Goal: Task Accomplishment & Management: Complete application form

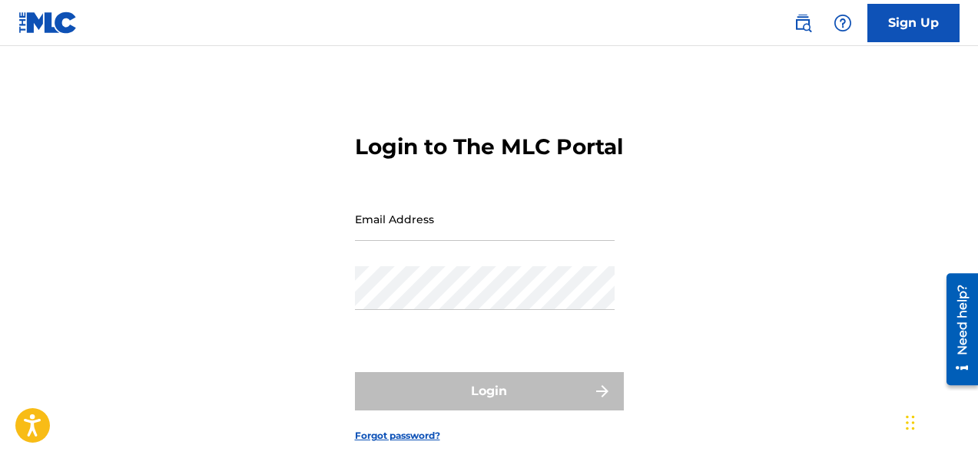
click at [469, 241] on input "Email Address" at bounding box center [485, 219] width 260 height 44
type input "[EMAIL_ADDRESS][DOMAIN_NAME]"
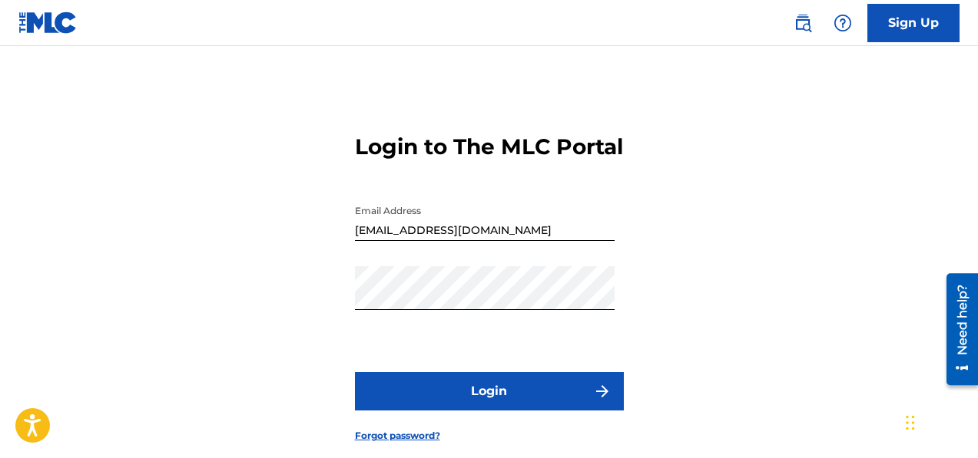
click at [469, 411] on button "Login" at bounding box center [489, 391] width 269 height 38
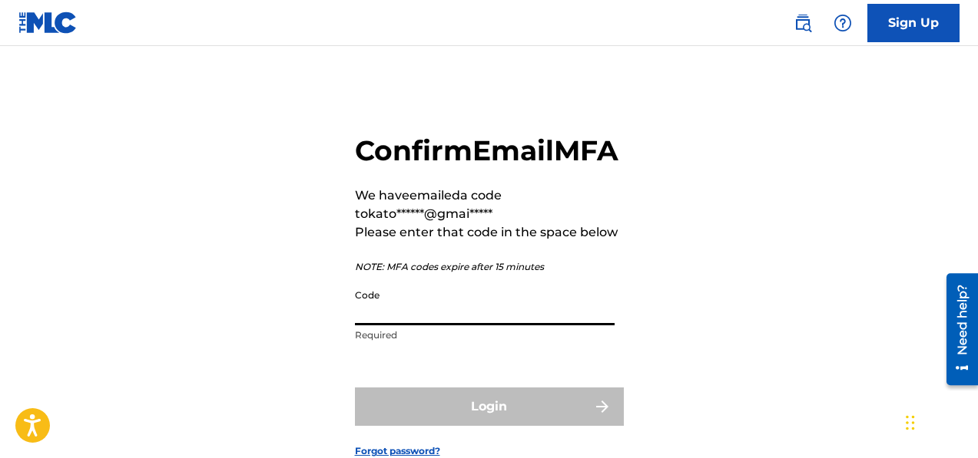
click at [462, 326] on input "Code" at bounding box center [485, 304] width 260 height 44
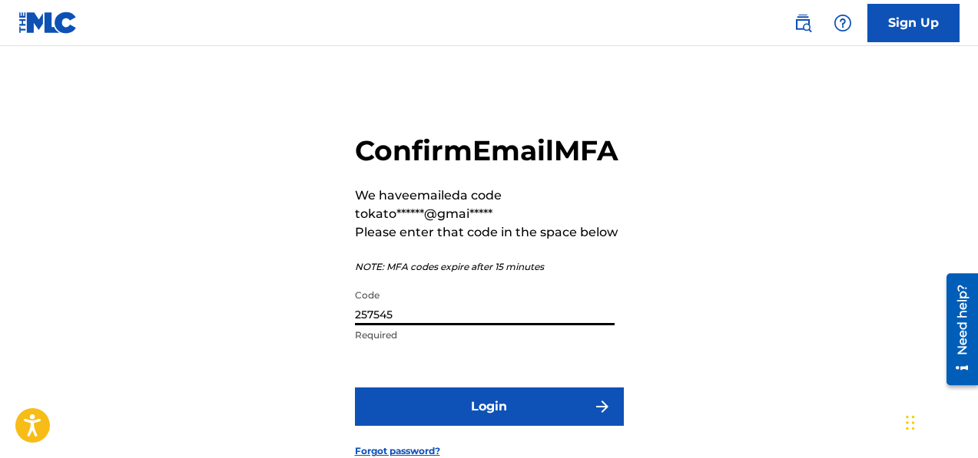
type input "257545"
click at [355, 388] on button "Login" at bounding box center [489, 407] width 269 height 38
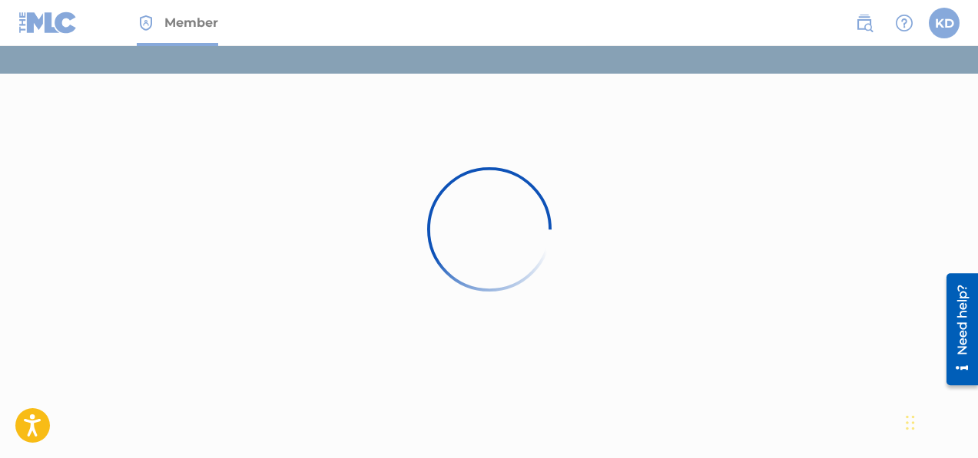
click at [412, 305] on div at bounding box center [489, 229] width 978 height 458
click at [501, 226] on img at bounding box center [488, 229] width 157 height 157
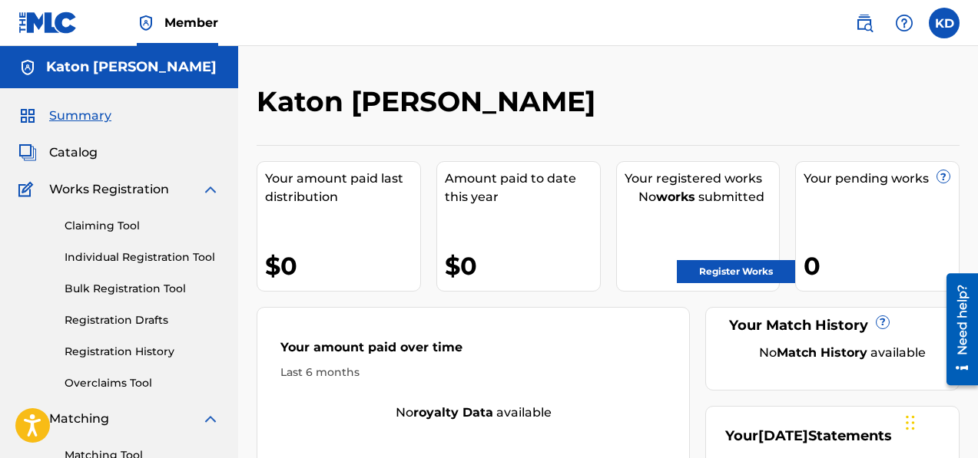
click at [124, 258] on link "Individual Registration Tool" at bounding box center [142, 258] width 155 height 16
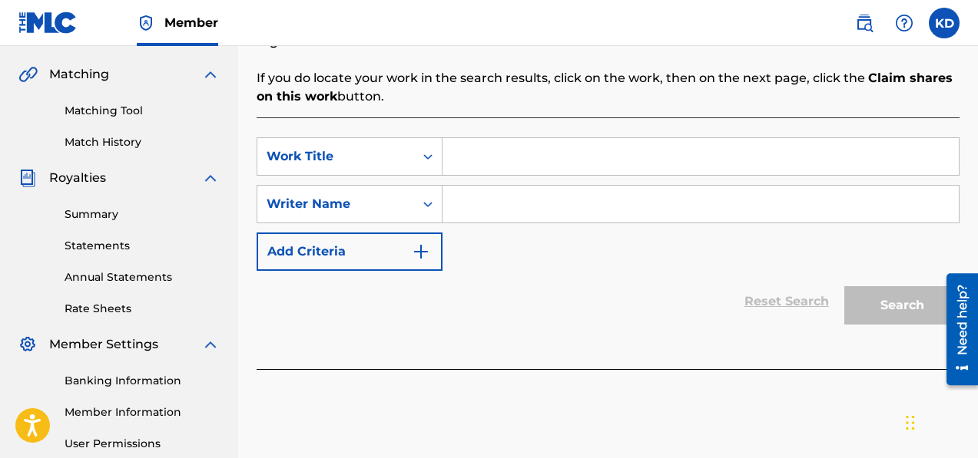
scroll to position [342, 0]
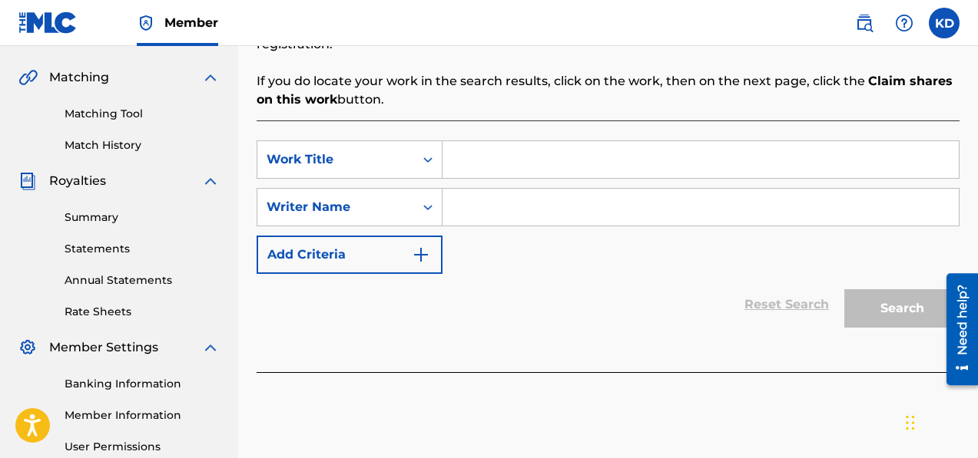
click at [526, 154] on input "Search Form" at bounding box center [700, 159] width 516 height 37
paste input "(Encore) Assassins of War"
type input "(Encore) Assassins of War"
click at [530, 189] on input "Search Form" at bounding box center [700, 207] width 516 height 37
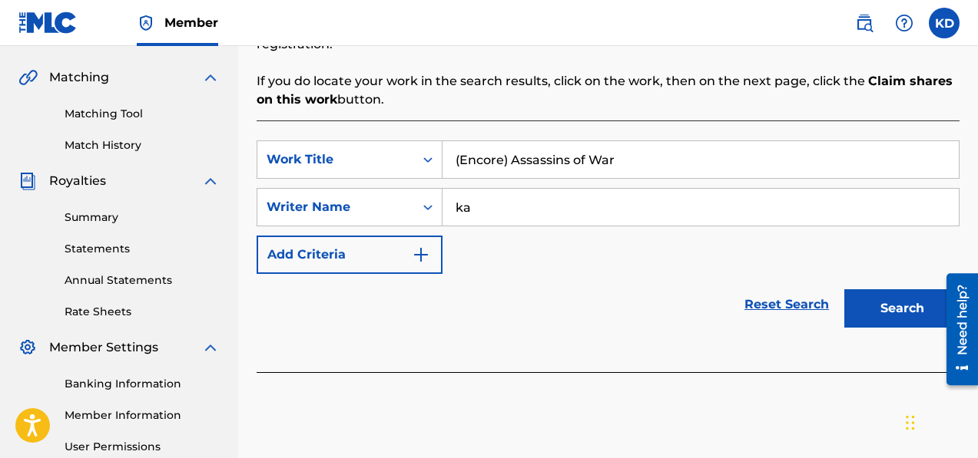
type input "k"
type input "[PERSON_NAME] [PERSON_NAME]"
click at [874, 297] on button "Search" at bounding box center [901, 309] width 115 height 38
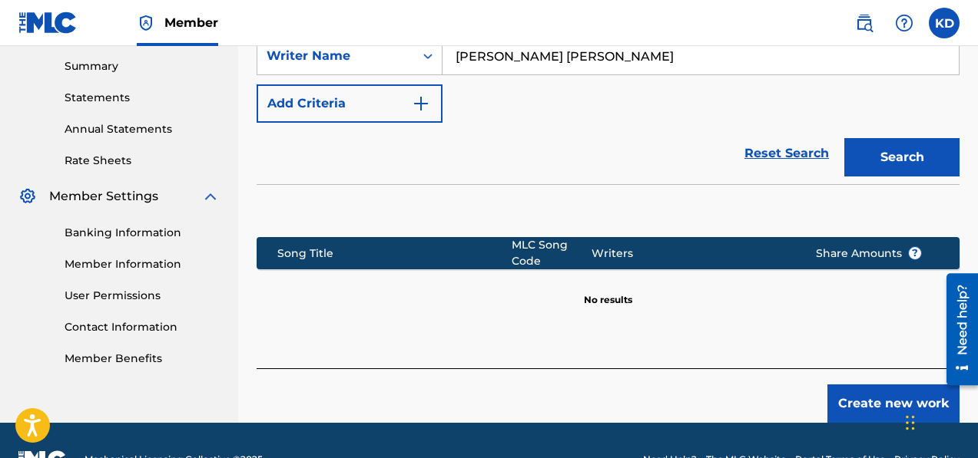
scroll to position [513, 0]
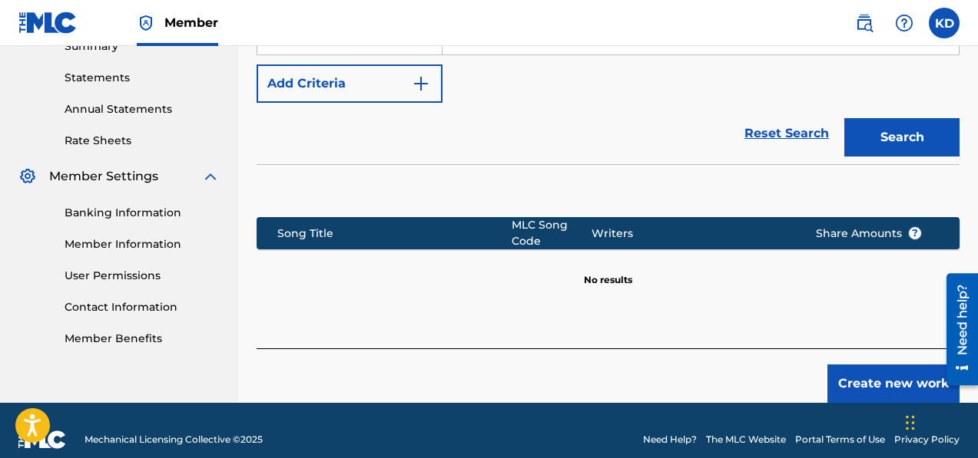
click at [909, 365] on button "Create new work" at bounding box center [893, 384] width 132 height 38
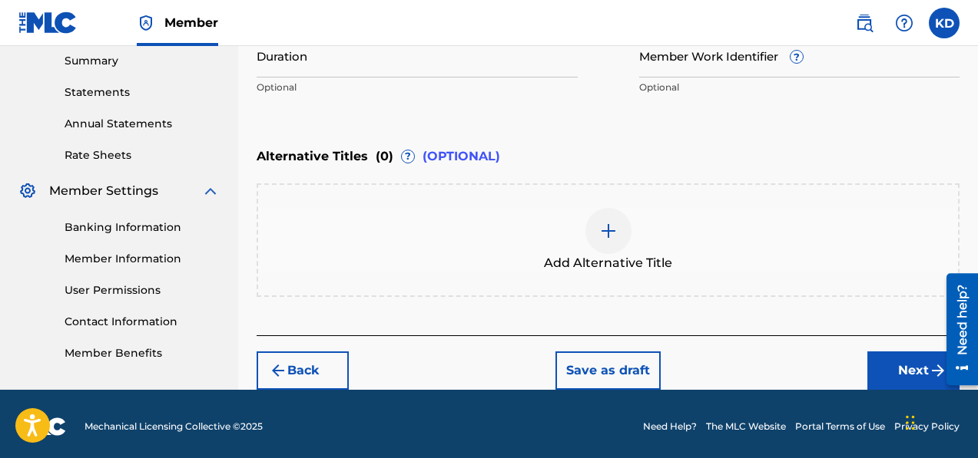
scroll to position [503, 0]
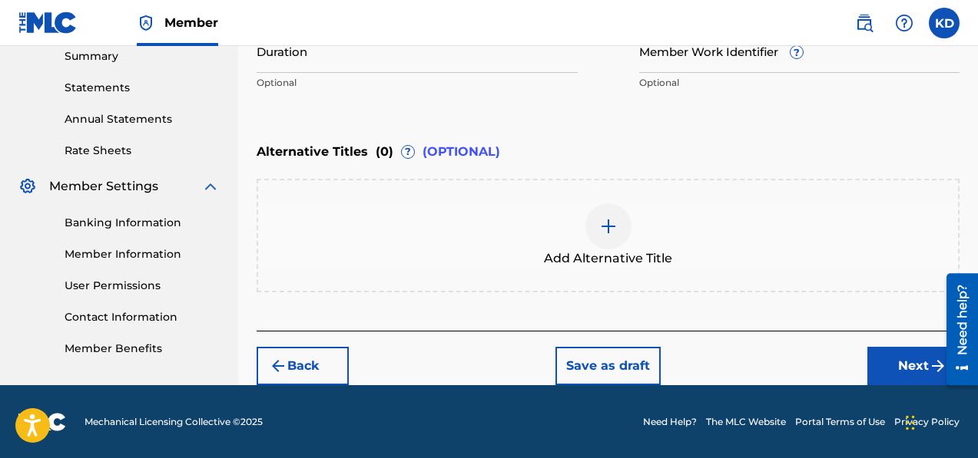
click at [898, 359] on button "Next" at bounding box center [913, 366] width 92 height 38
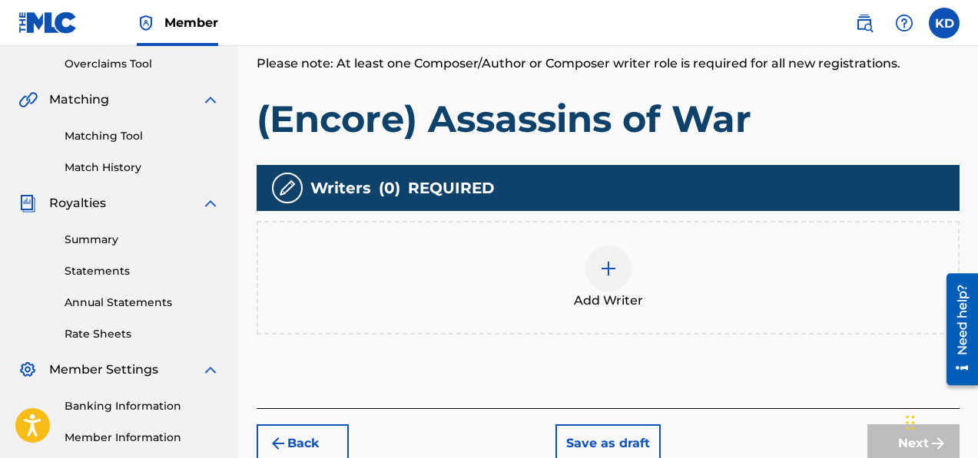
scroll to position [320, 0]
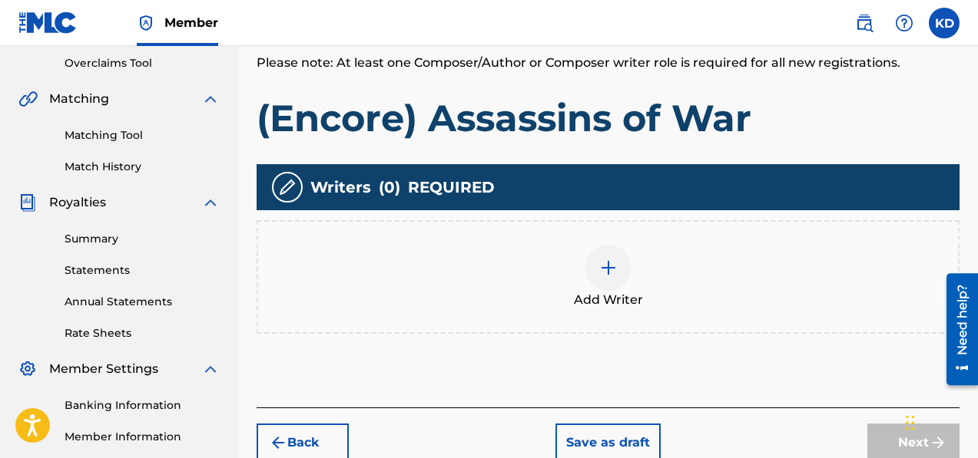
click at [611, 266] on img at bounding box center [608, 268] width 18 height 18
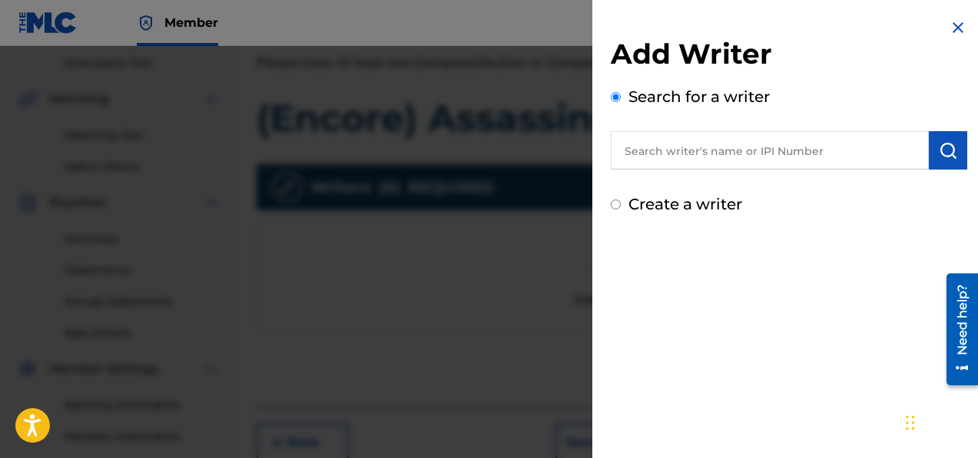
click at [642, 154] on input "text" at bounding box center [769, 150] width 318 height 38
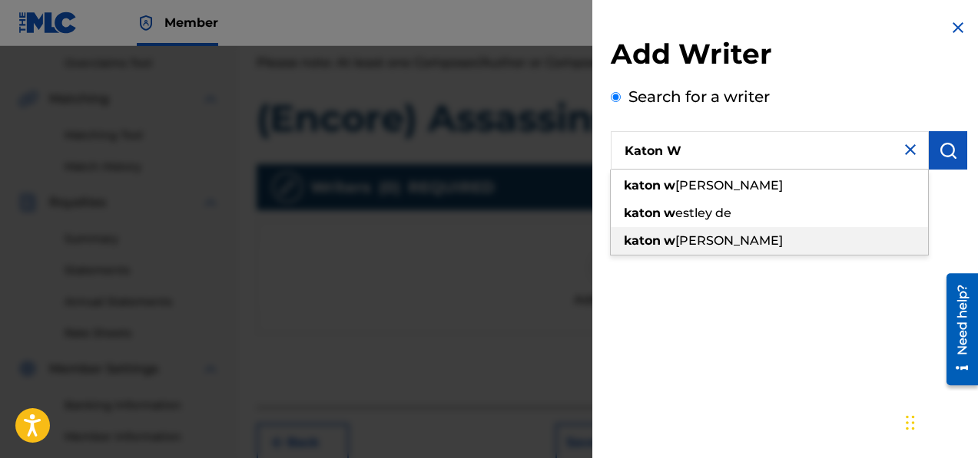
click at [699, 234] on span "[PERSON_NAME]" at bounding box center [729, 240] width 108 height 15
type input "katon [PERSON_NAME]"
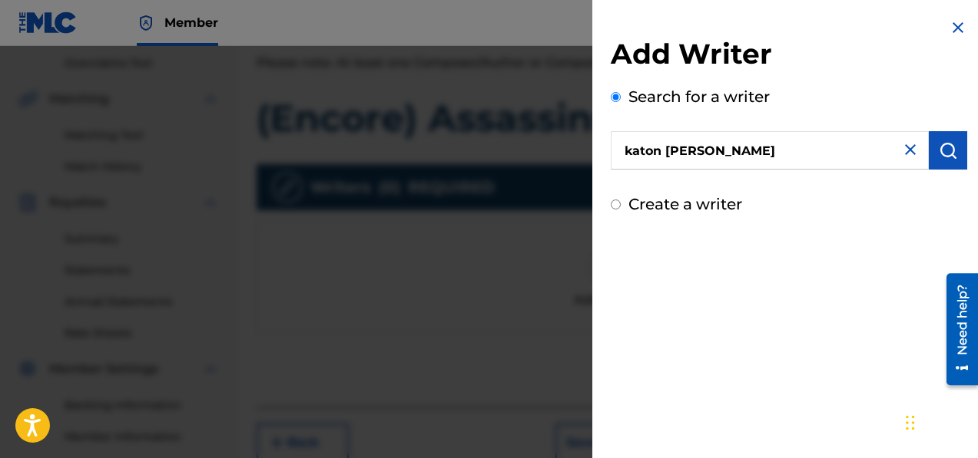
click at [614, 205] on input "Create a writer" at bounding box center [615, 205] width 10 height 10
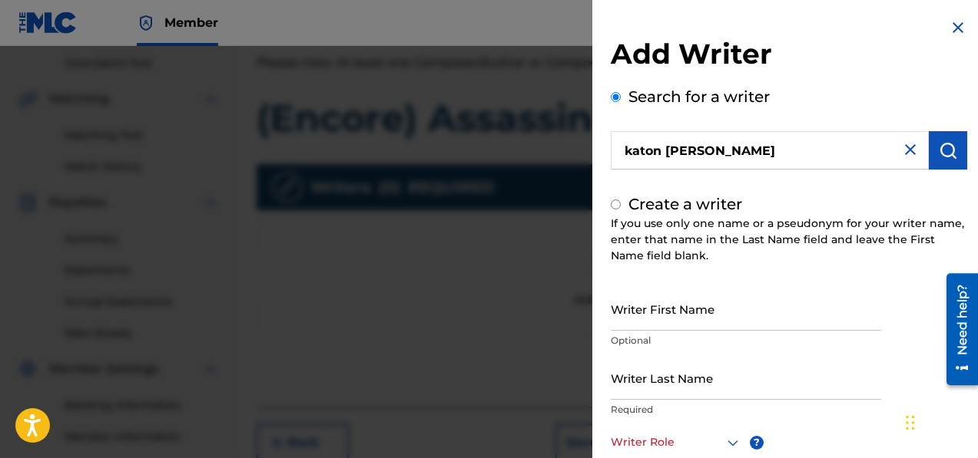
radio input "false"
radio input "true"
click at [650, 310] on input "Writer First Name" at bounding box center [745, 309] width 270 height 44
type input "Katon"
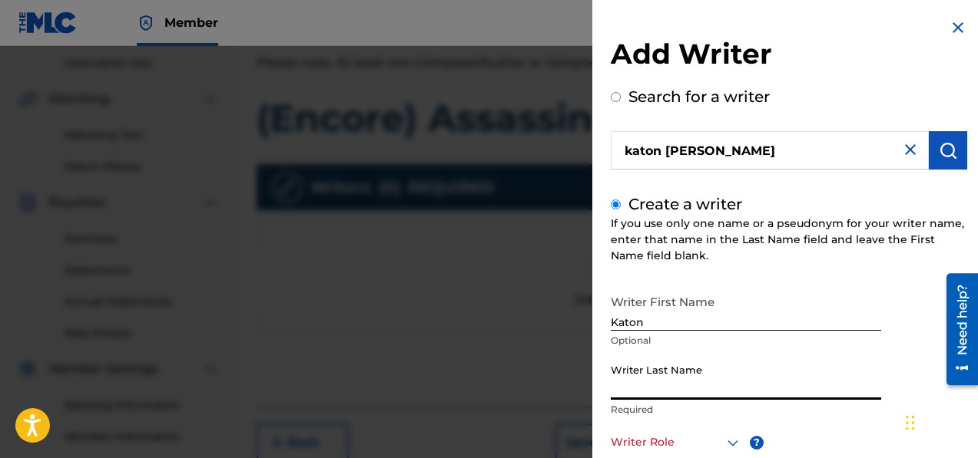
type input "[PERSON_NAME]"
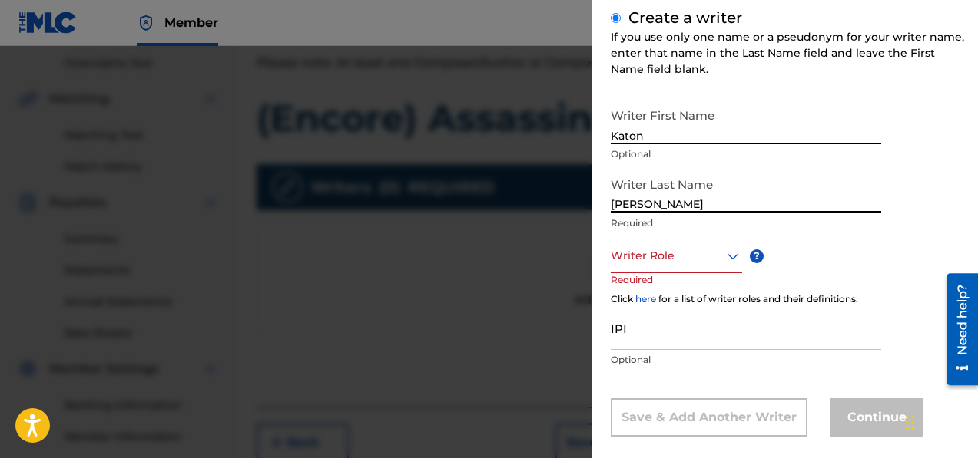
scroll to position [207, 0]
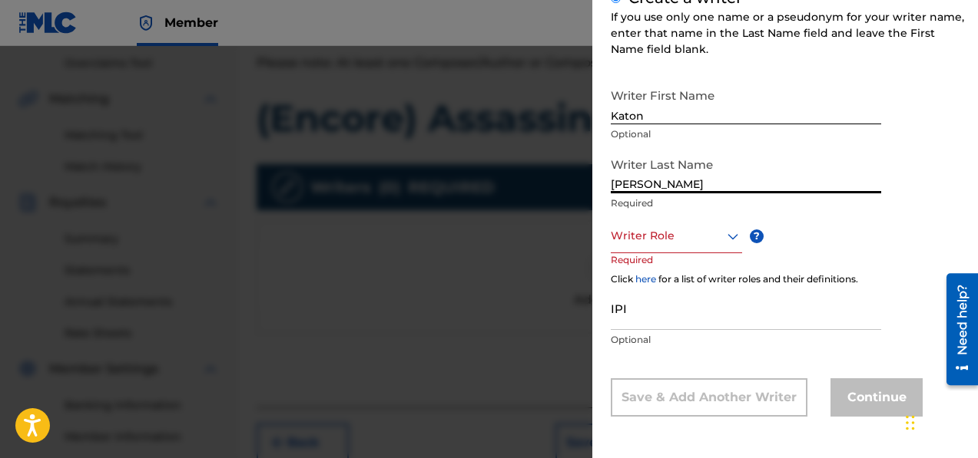
click at [730, 234] on icon at bounding box center [732, 236] width 18 height 18
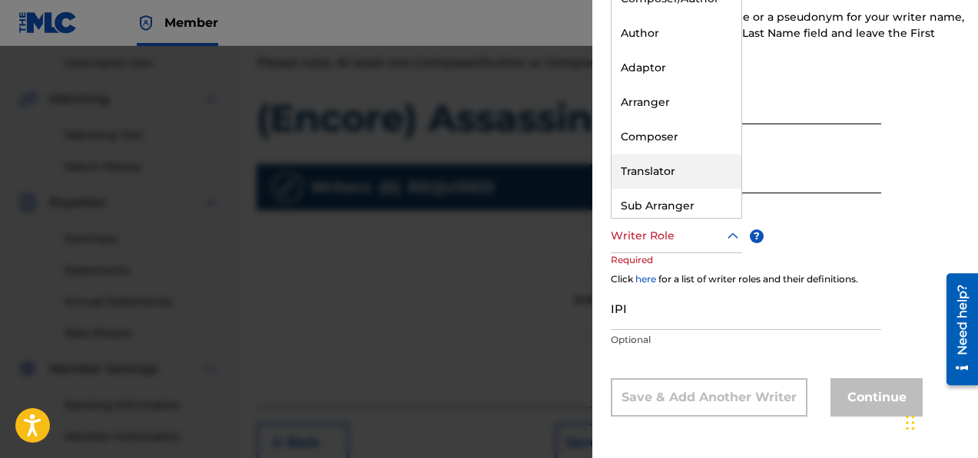
scroll to position [0, 0]
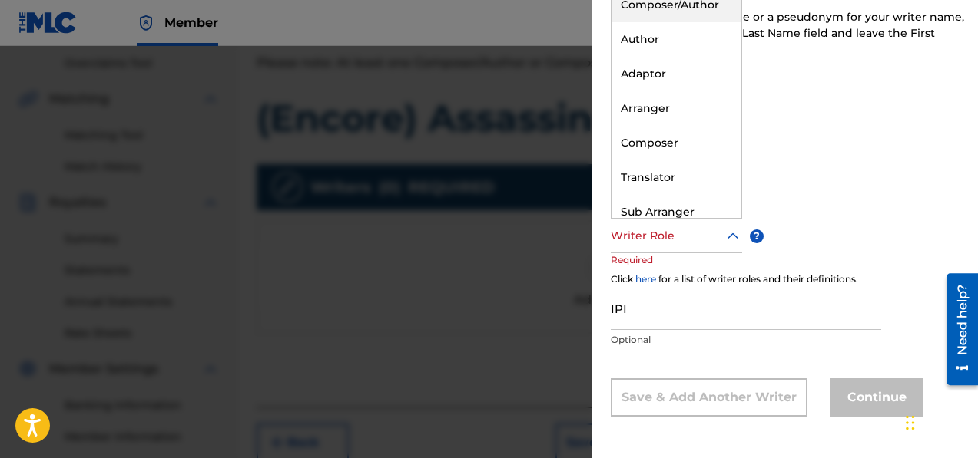
click at [692, 8] on div "Composer/Author" at bounding box center [676, 5] width 130 height 35
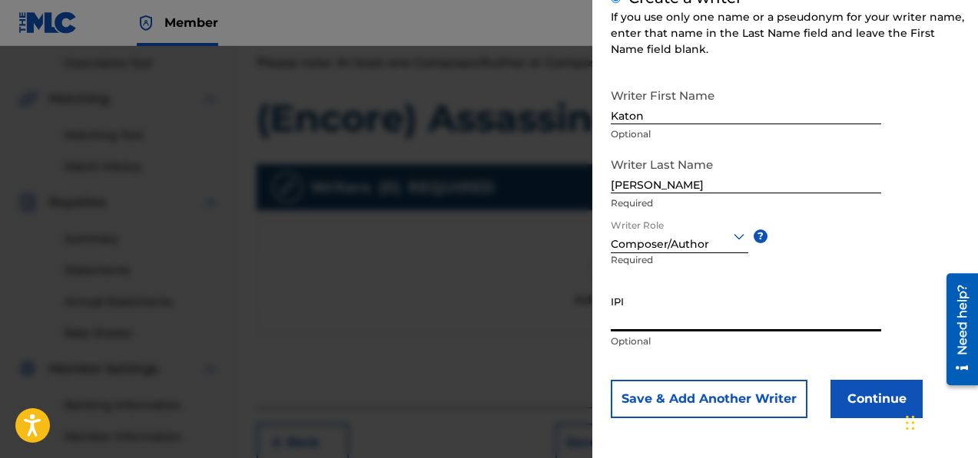
click at [680, 320] on input "IPI" at bounding box center [745, 310] width 270 height 44
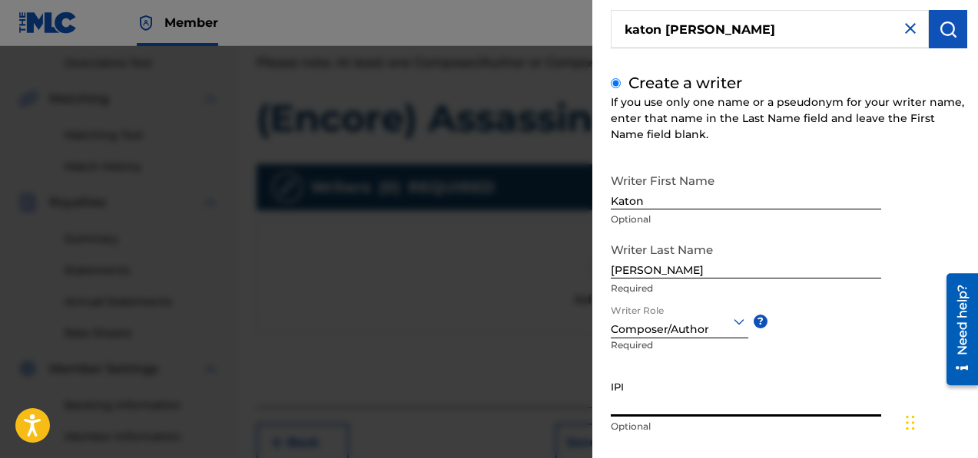
scroll to position [208, 0]
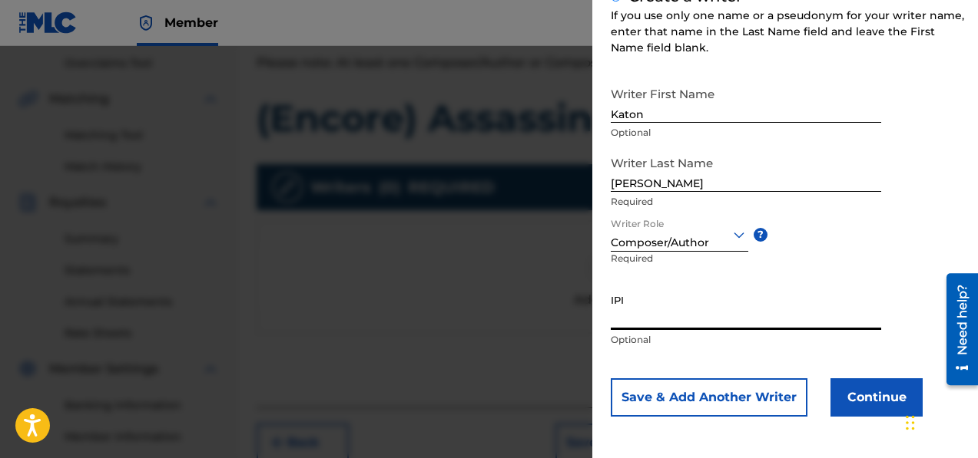
click at [872, 395] on button "Continue" at bounding box center [876, 398] width 92 height 38
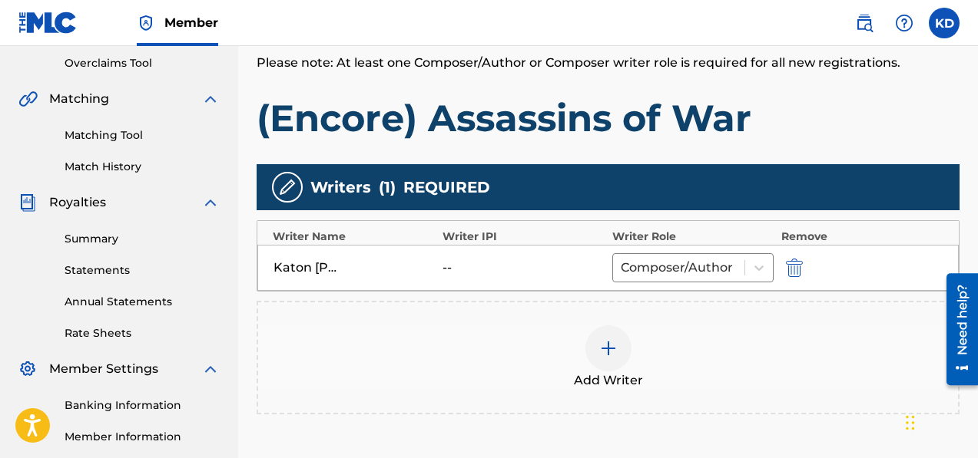
click at [335, 271] on div "Katon [PERSON_NAME]" at bounding box center [307, 268] width 69 height 18
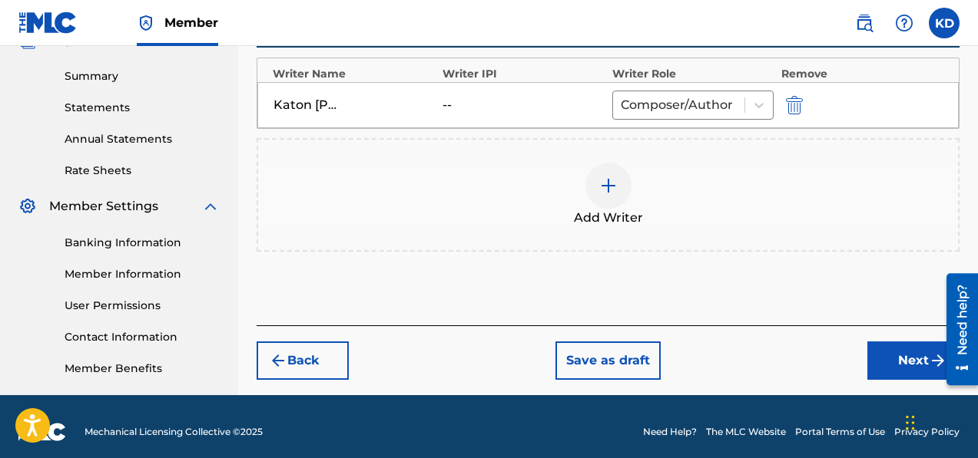
scroll to position [486, 0]
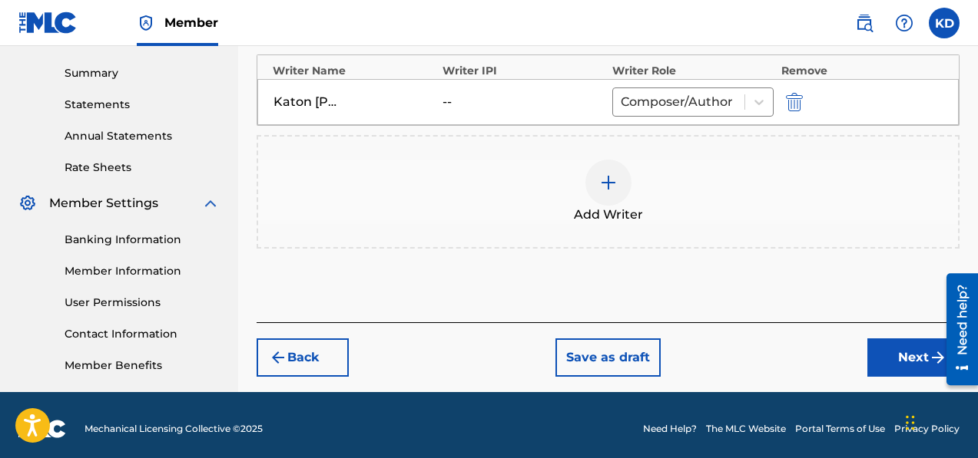
click at [885, 354] on button "Next" at bounding box center [913, 358] width 92 height 38
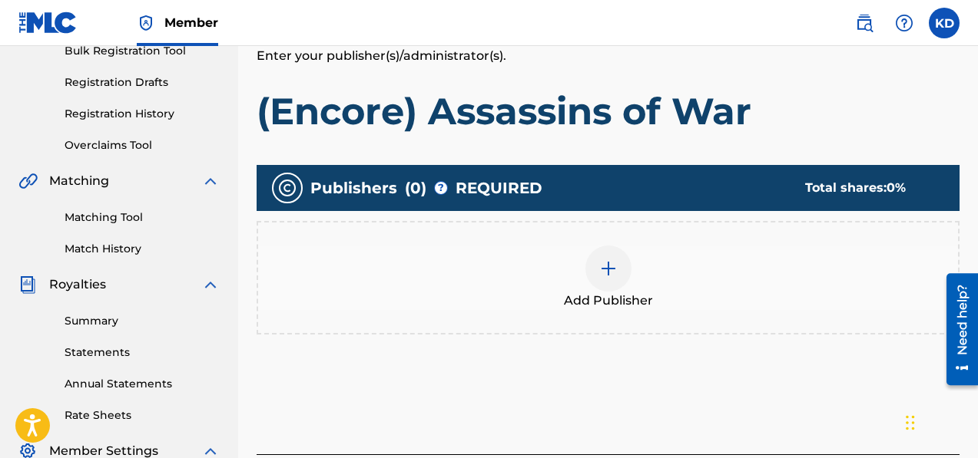
scroll to position [242, 0]
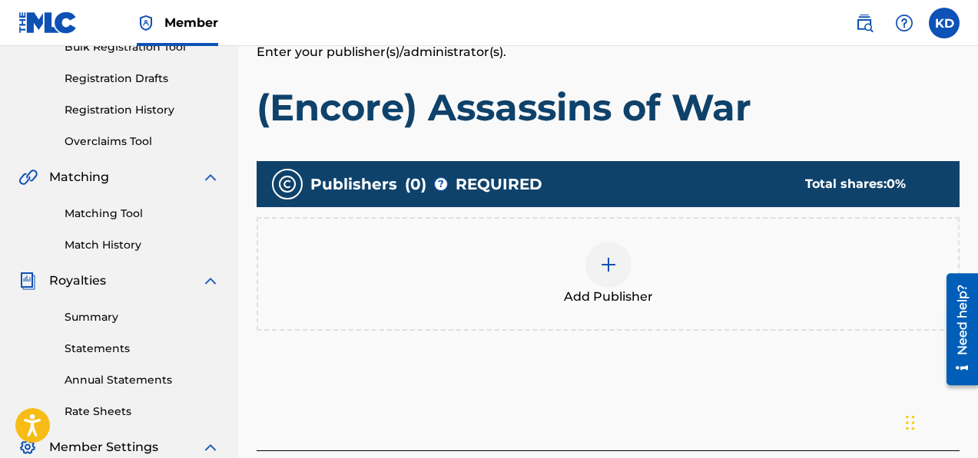
click at [606, 256] on img at bounding box center [608, 265] width 18 height 18
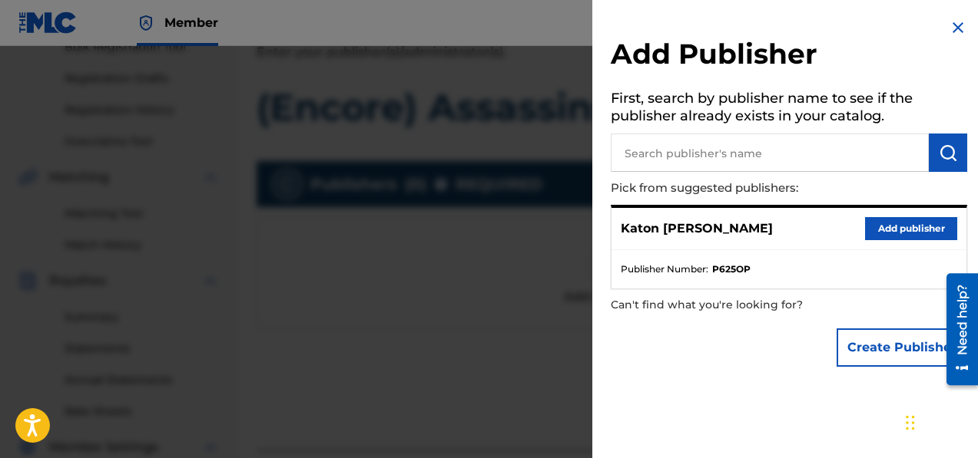
click at [891, 230] on button "Add publisher" at bounding box center [911, 228] width 92 height 23
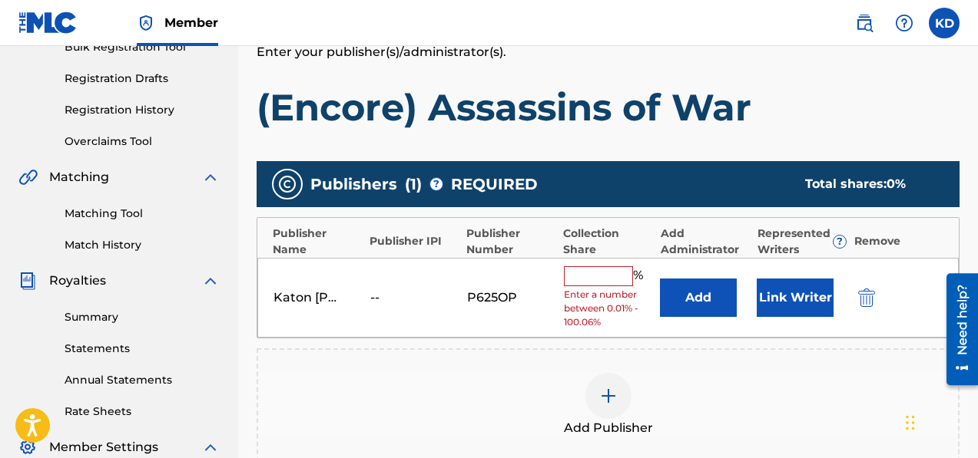
click at [592, 273] on input "text" at bounding box center [598, 276] width 69 height 20
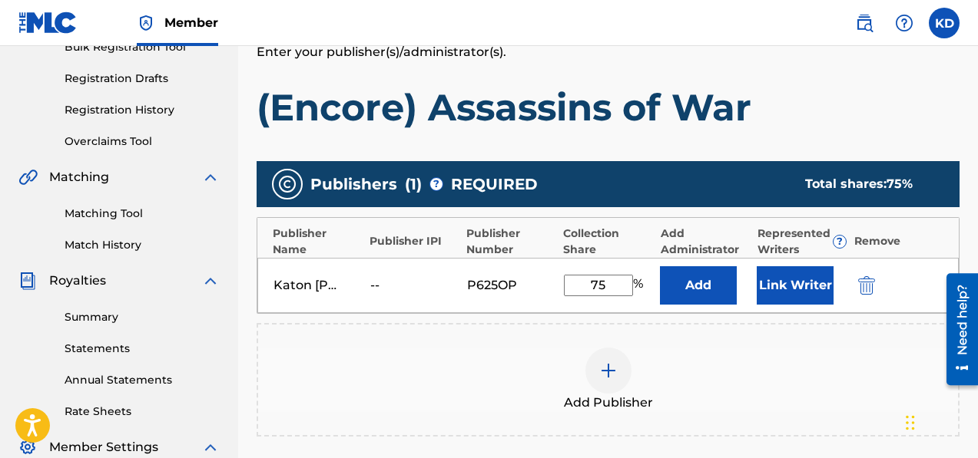
type input "75"
click at [793, 272] on button "Link Writer" at bounding box center [794, 285] width 77 height 38
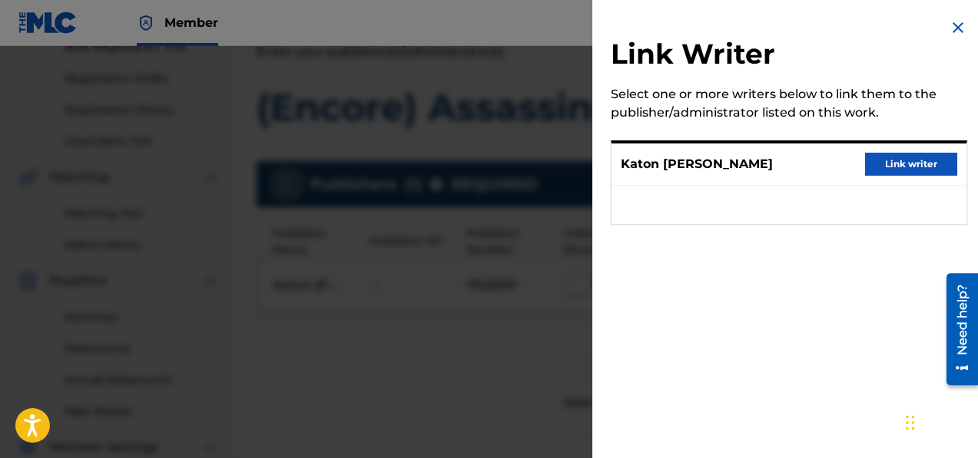
click at [903, 165] on button "Link writer" at bounding box center [911, 164] width 92 height 23
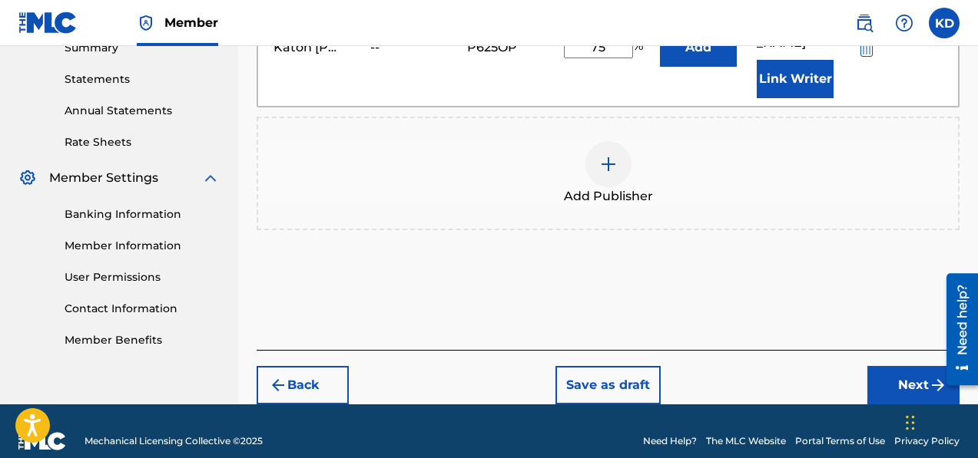
scroll to position [513, 0]
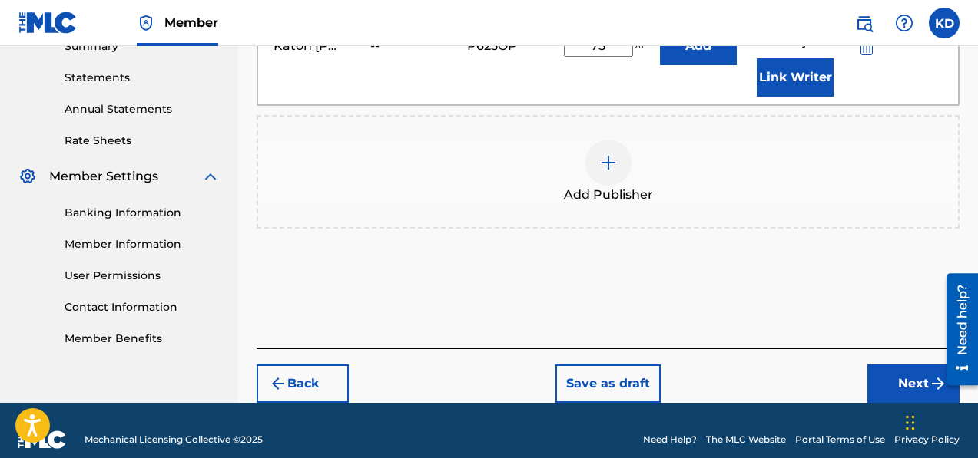
click at [888, 365] on button "Next" at bounding box center [913, 384] width 92 height 38
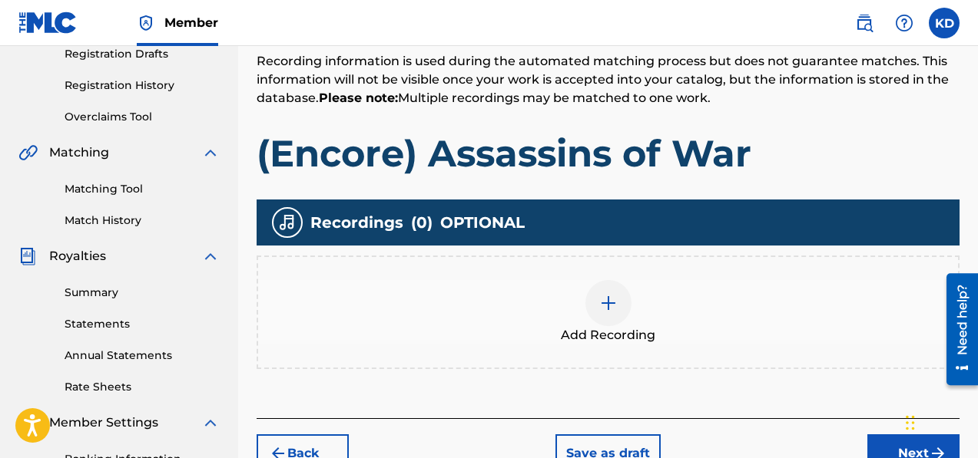
scroll to position [254, 0]
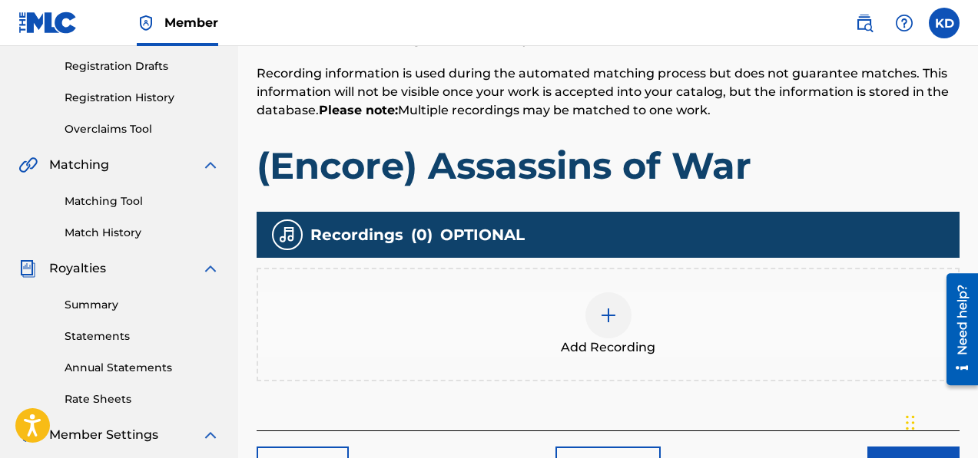
click at [602, 301] on div at bounding box center [608, 316] width 46 height 46
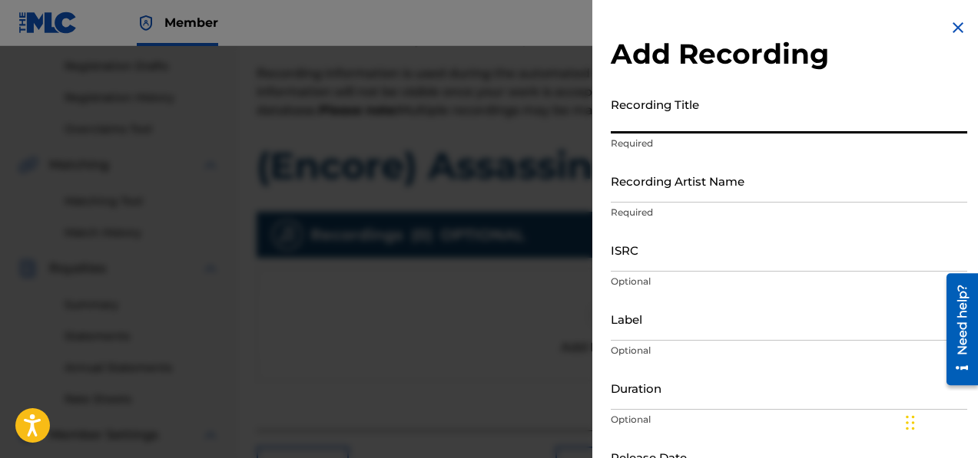
click at [657, 122] on input "Recording Title" at bounding box center [788, 112] width 356 height 44
paste input "(Encore) Assassins of War"
type input "(Encore) Assassins of War"
click at [720, 191] on input "Recording Artist Name" at bounding box center [788, 181] width 356 height 44
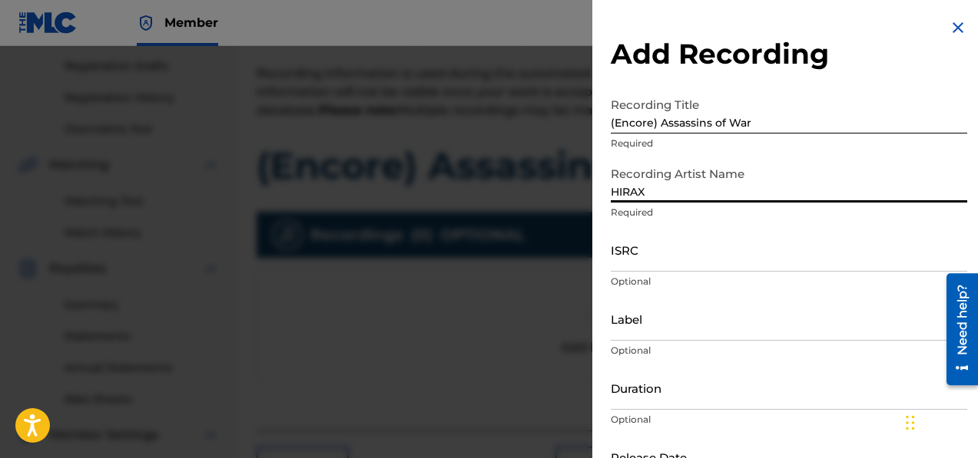
type input "HIRAX"
